Goal: Information Seeking & Learning: Learn about a topic

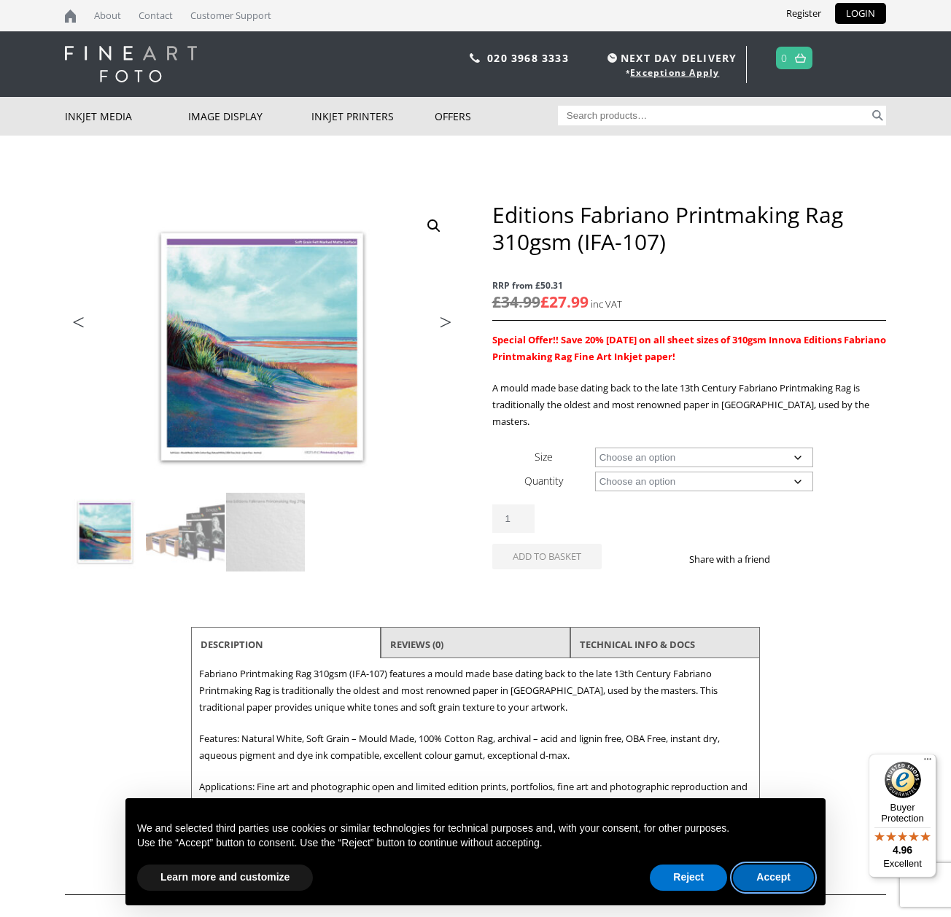
click at [779, 886] on button "Accept" at bounding box center [773, 878] width 81 height 26
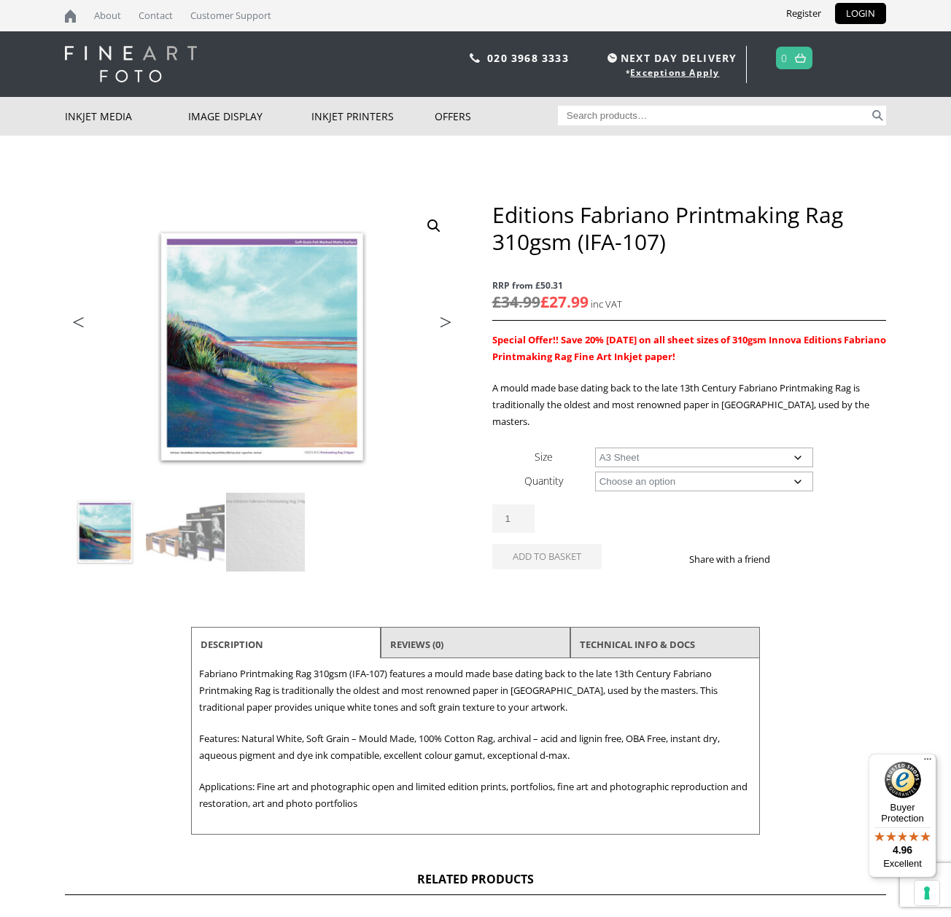
select select "a3-sheet"
select select "25-sheets"
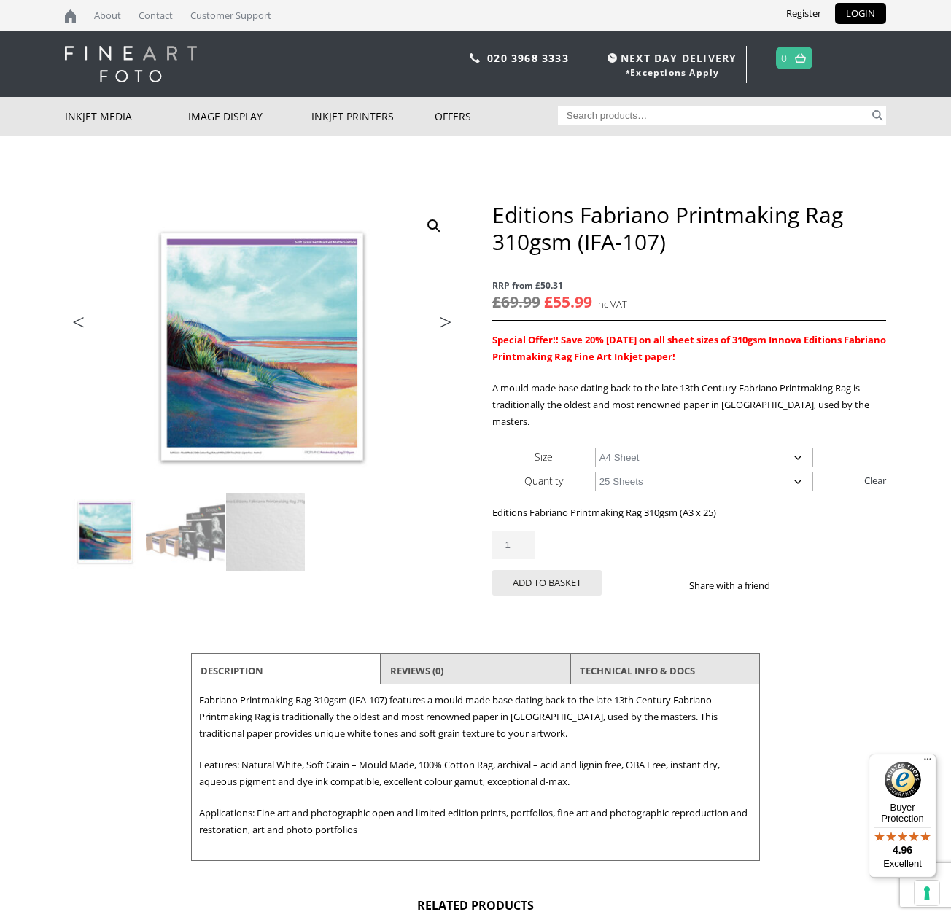
select select "a4-sheet"
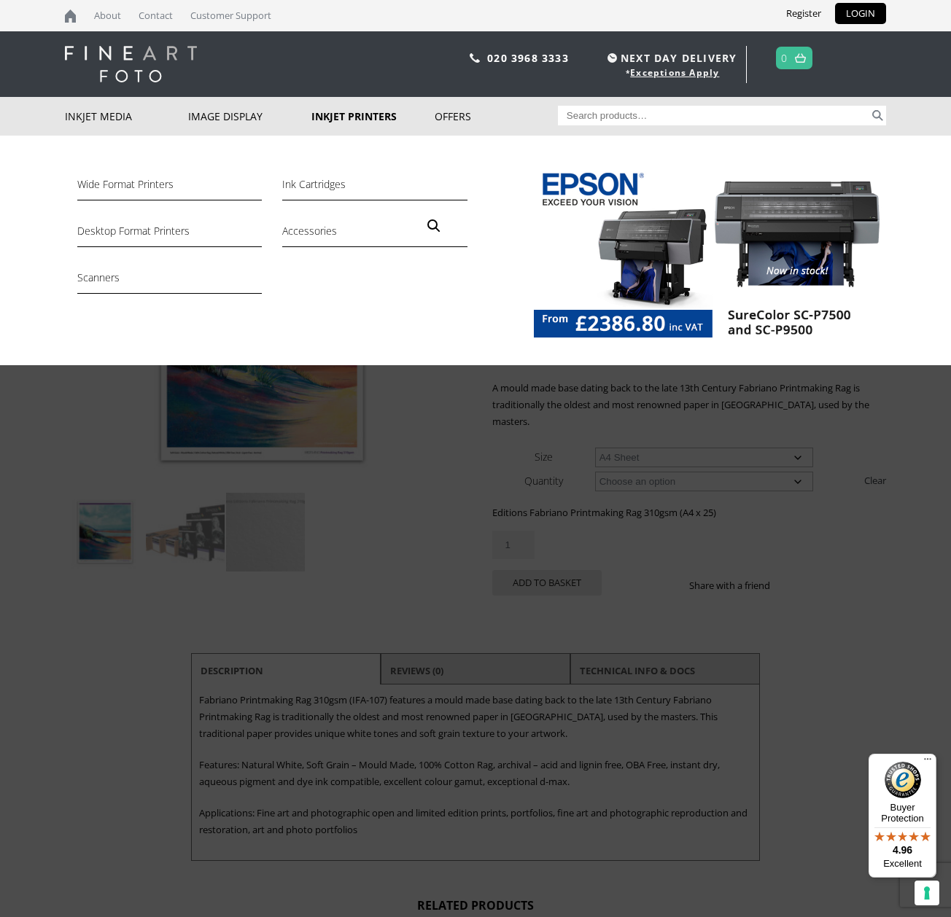
click at [660, 265] on img at bounding box center [710, 256] width 352 height 182
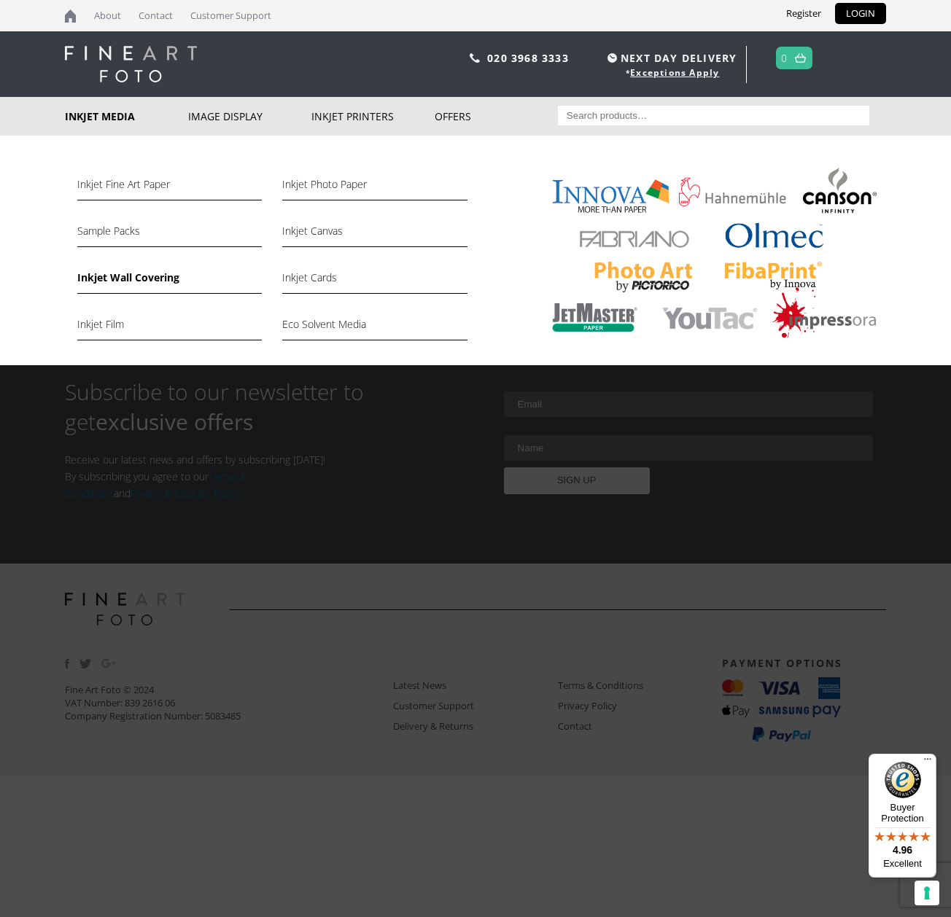
click at [109, 278] on link "Inkjet Wall Covering" at bounding box center [169, 281] width 184 height 25
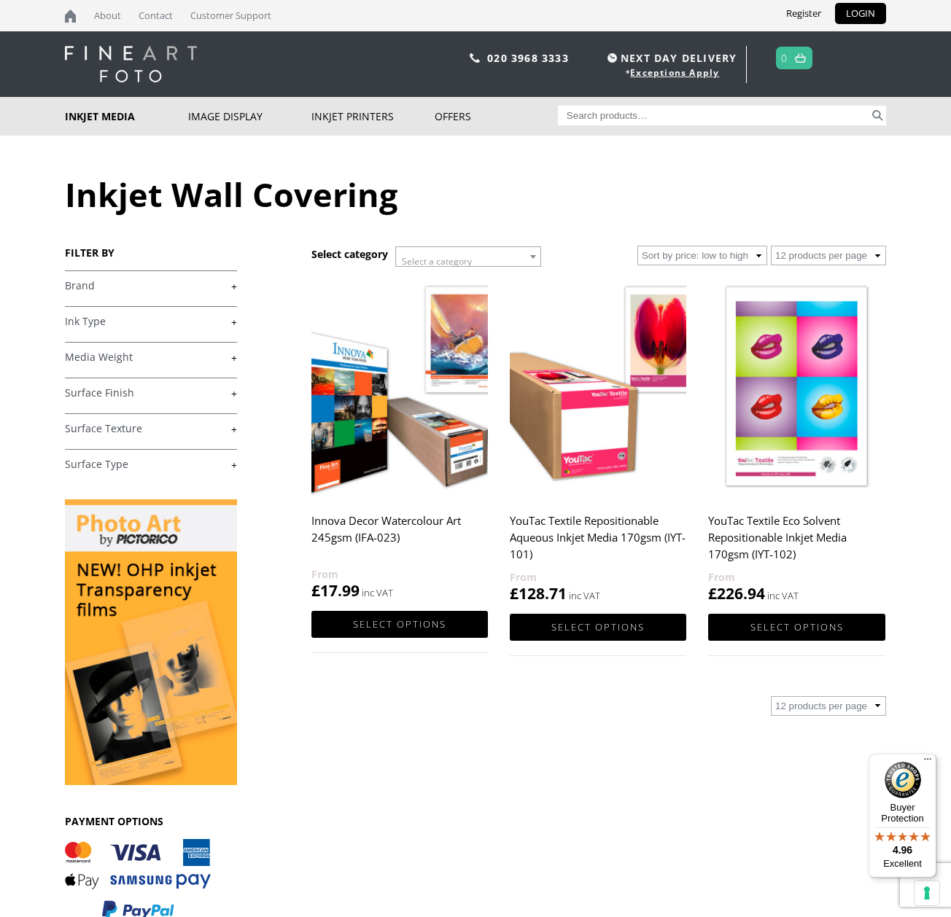
click at [90, 284] on link "+" at bounding box center [151, 286] width 172 height 14
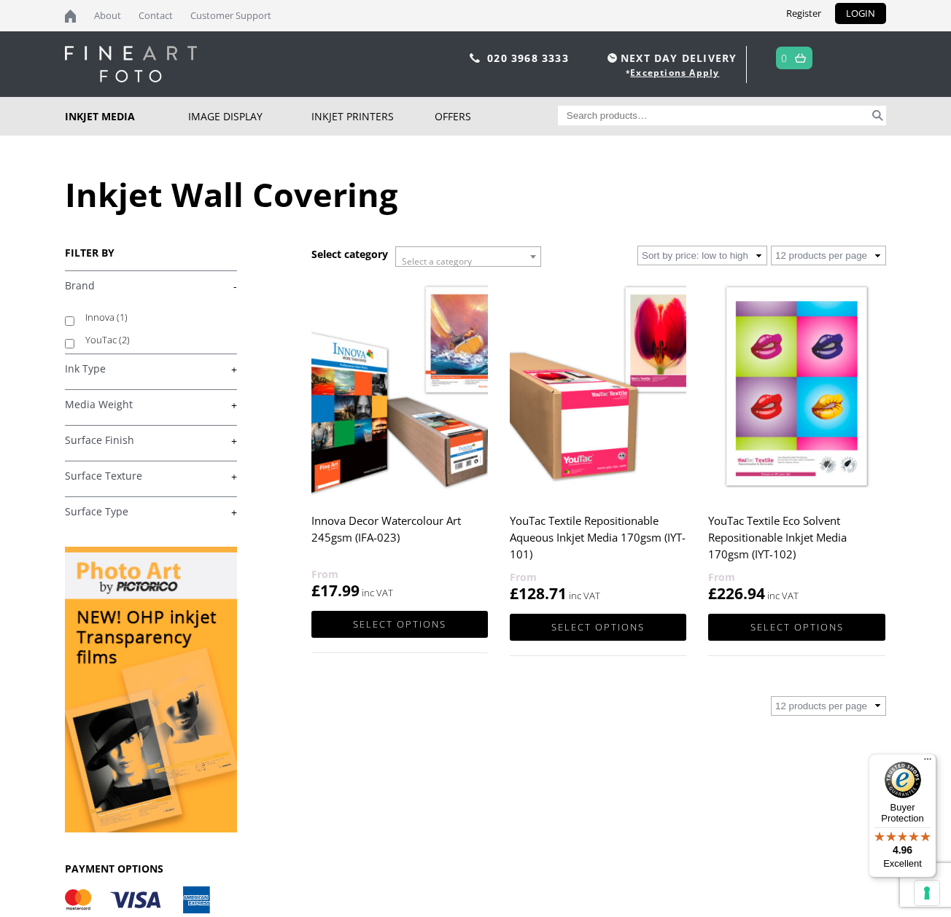
click at [90, 284] on link "-" at bounding box center [151, 286] width 172 height 14
